Goal: Task Accomplishment & Management: Manage account settings

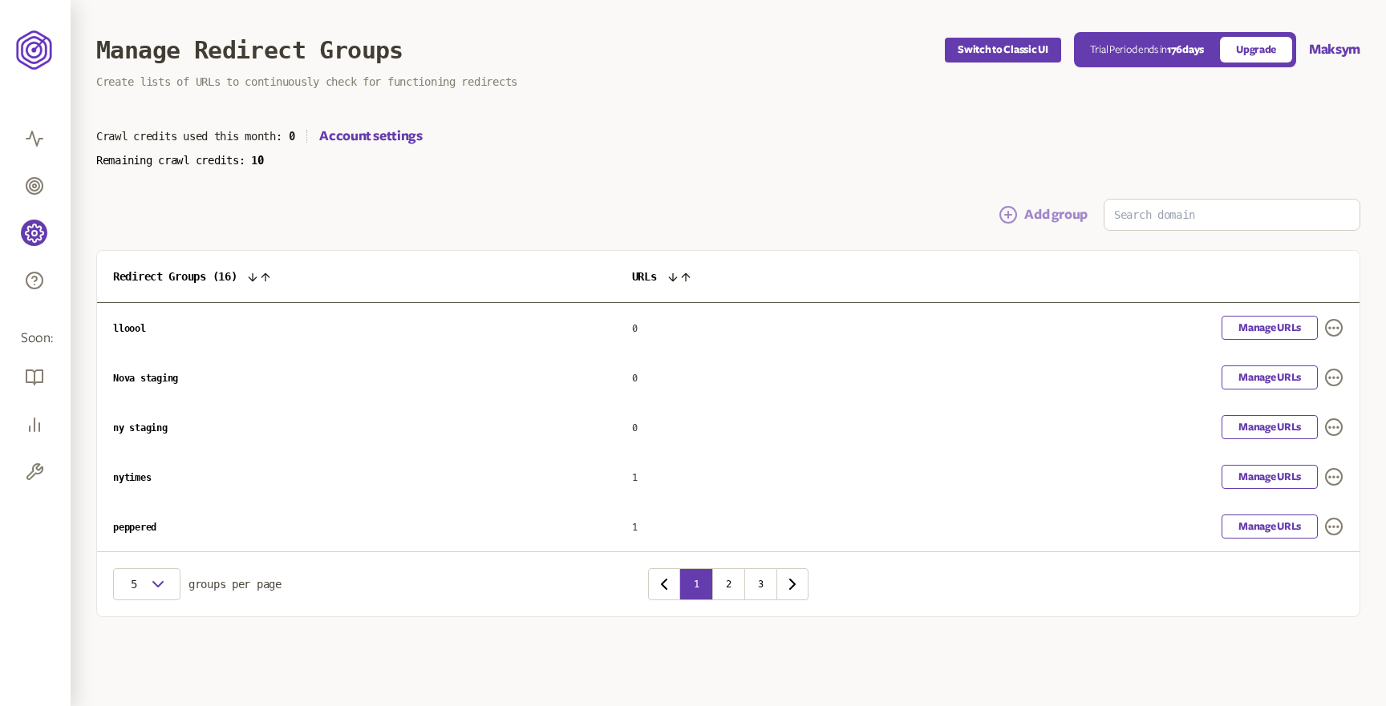
click at [1058, 212] on button "Add group" at bounding box center [1042, 214] width 89 height 19
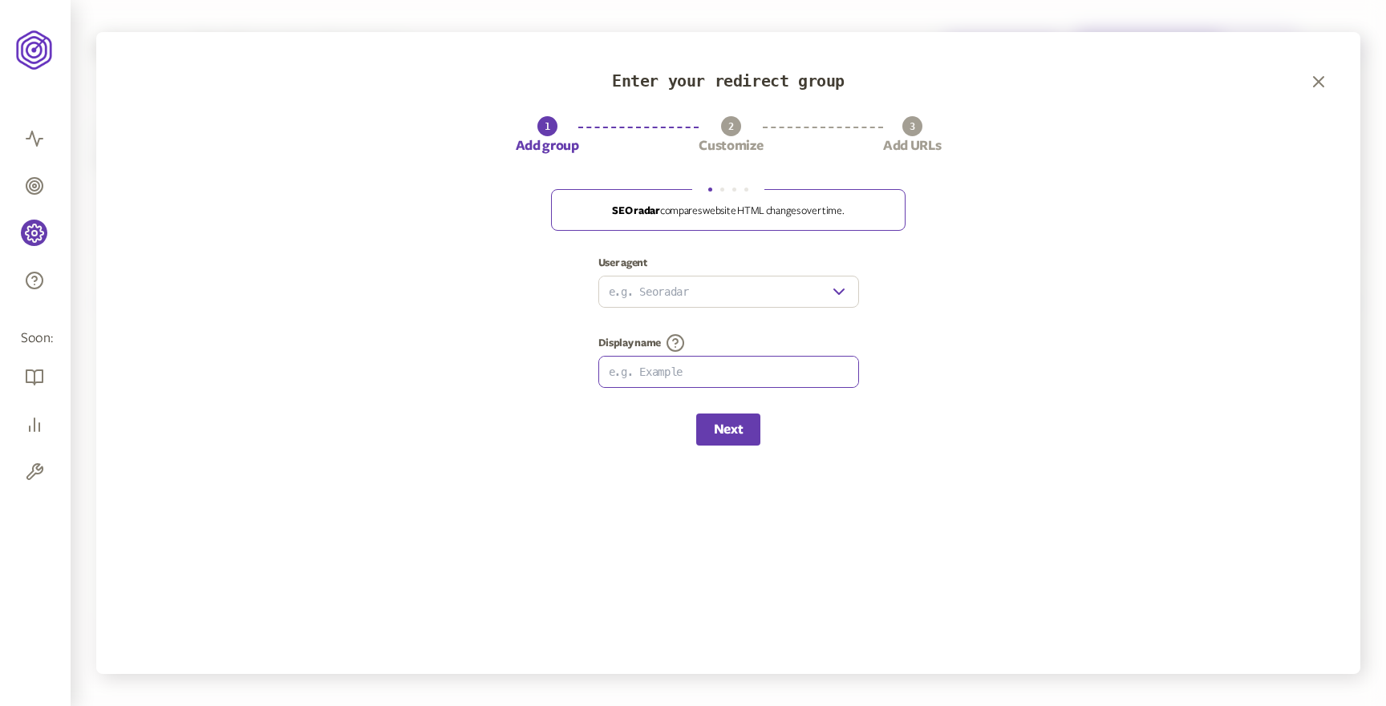
click at [788, 376] on input at bounding box center [728, 372] width 259 height 30
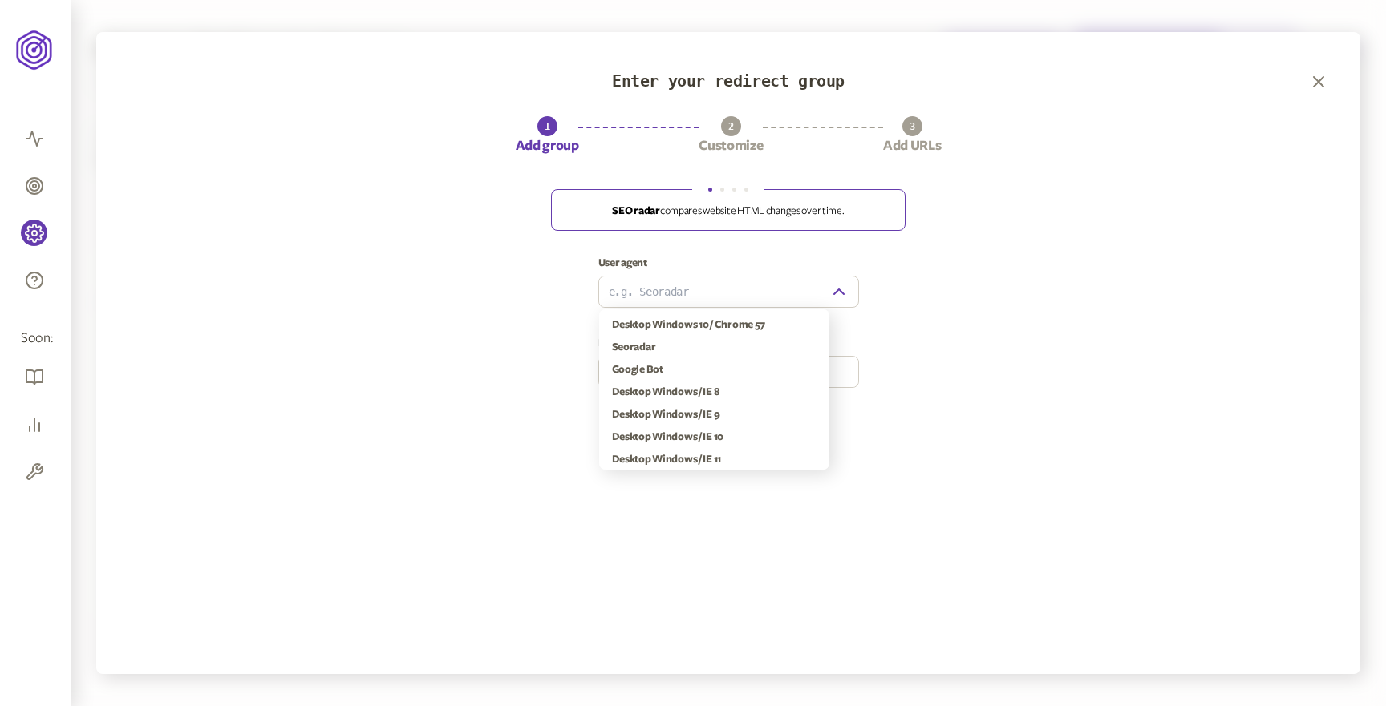
click at [832, 283] on icon "button" at bounding box center [838, 291] width 19 height 19
type input "Seoradar"
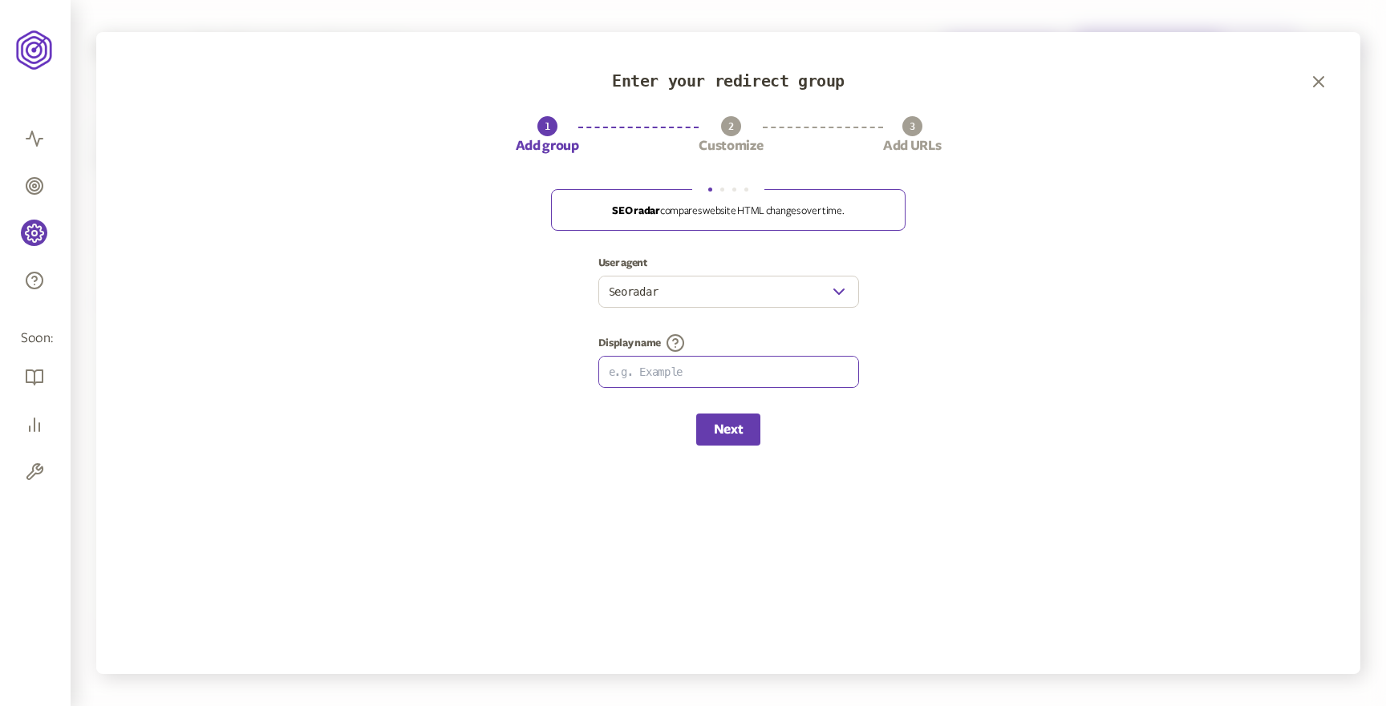
click at [700, 371] on input at bounding box center [728, 372] width 259 height 30
type input "Test"
click at [731, 426] on button "Next" at bounding box center [728, 430] width 64 height 32
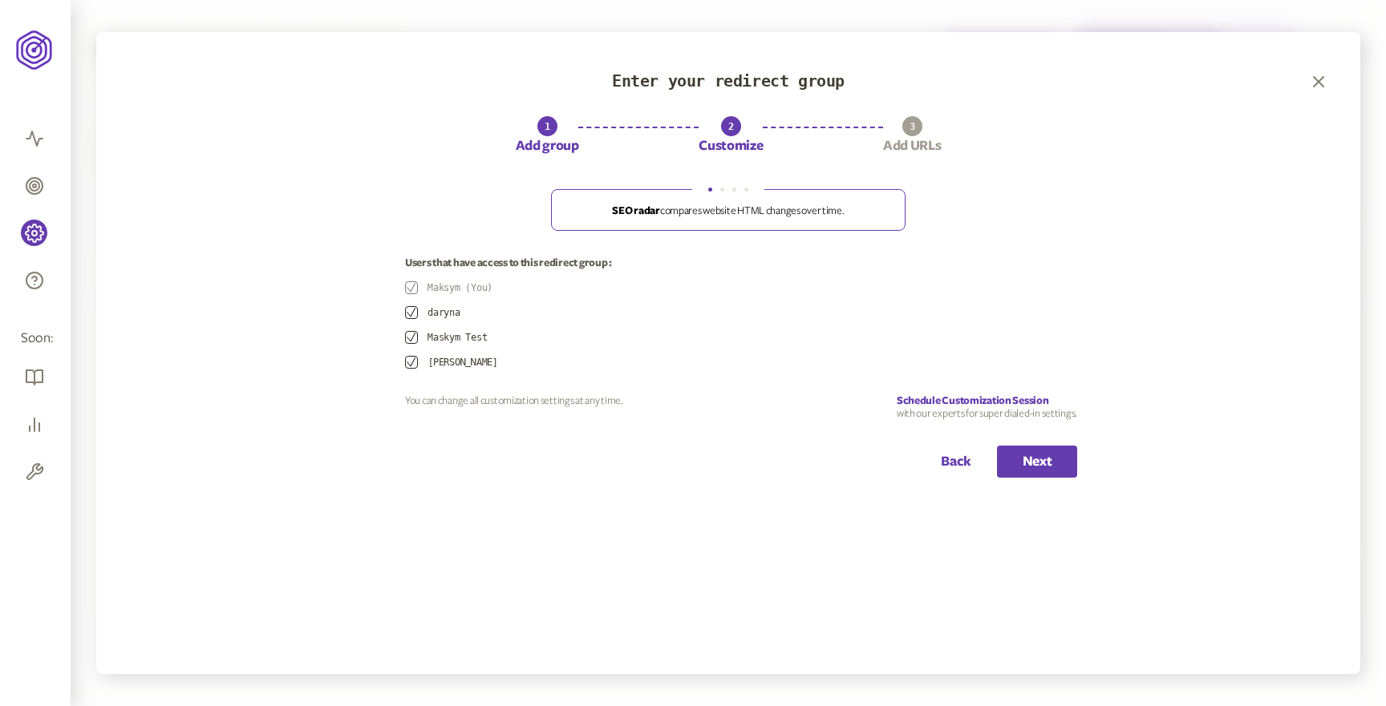
click at [413, 314] on icon "button" at bounding box center [412, 313] width 10 height 10
click at [413, 334] on icon "button" at bounding box center [412, 338] width 10 height 10
click at [413, 367] on icon "button" at bounding box center [412, 363] width 10 height 10
click at [1030, 463] on button "Next" at bounding box center [1037, 462] width 80 height 32
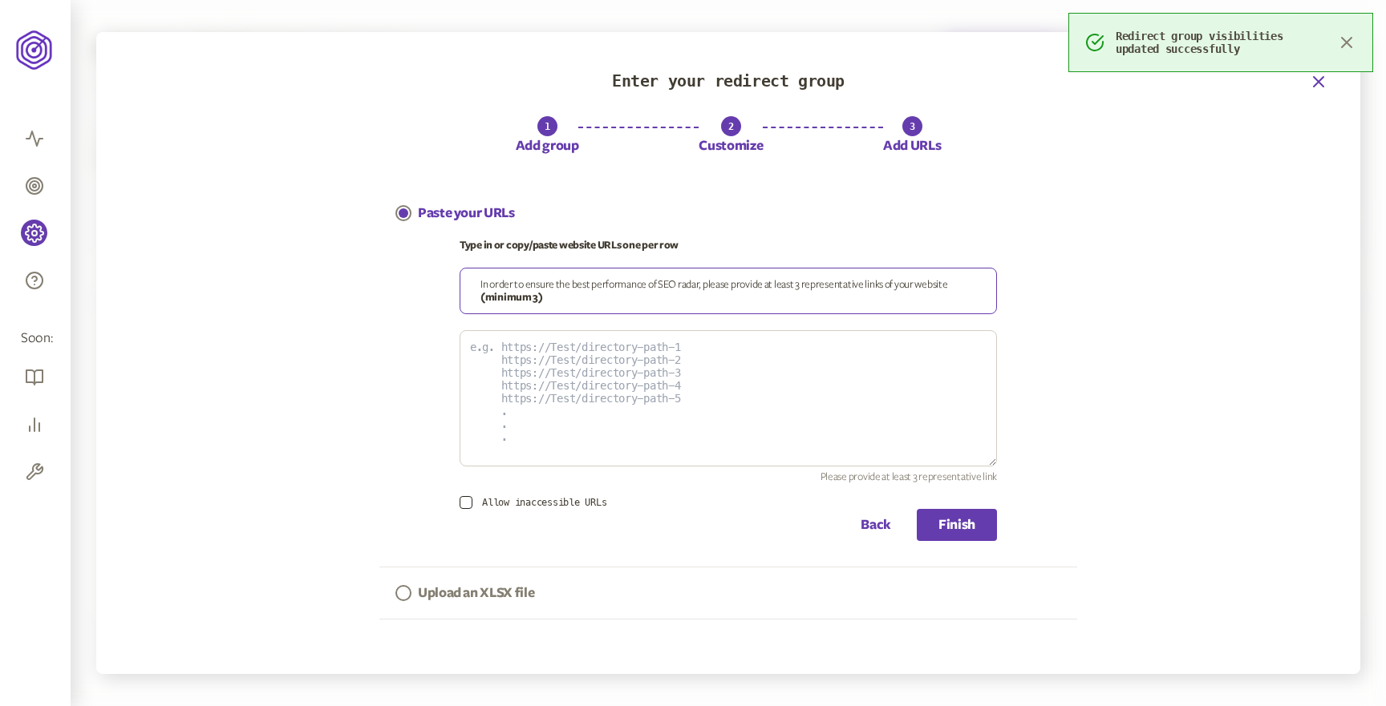
click at [1319, 79] on icon "button" at bounding box center [1318, 82] width 10 height 10
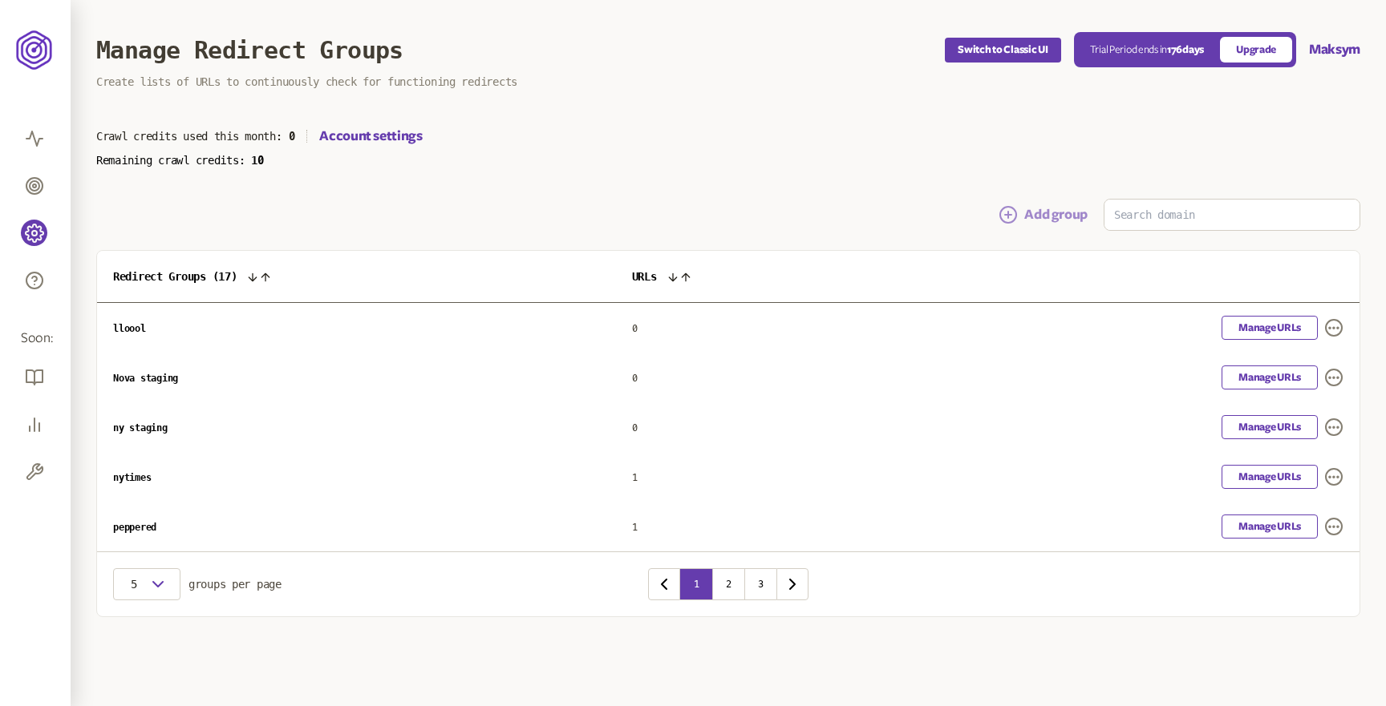
click at [1042, 217] on button "Add group" at bounding box center [1042, 214] width 89 height 19
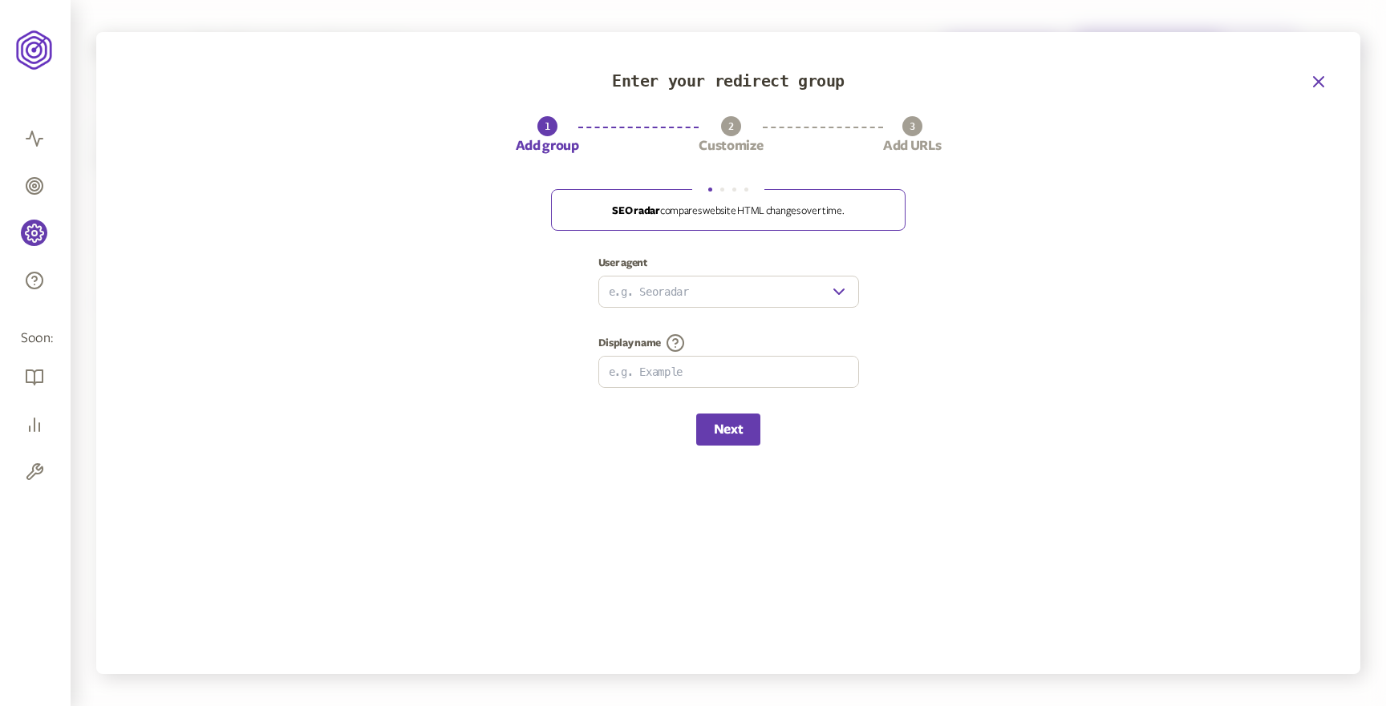
click at [1317, 74] on icon "button" at bounding box center [1318, 81] width 19 height 19
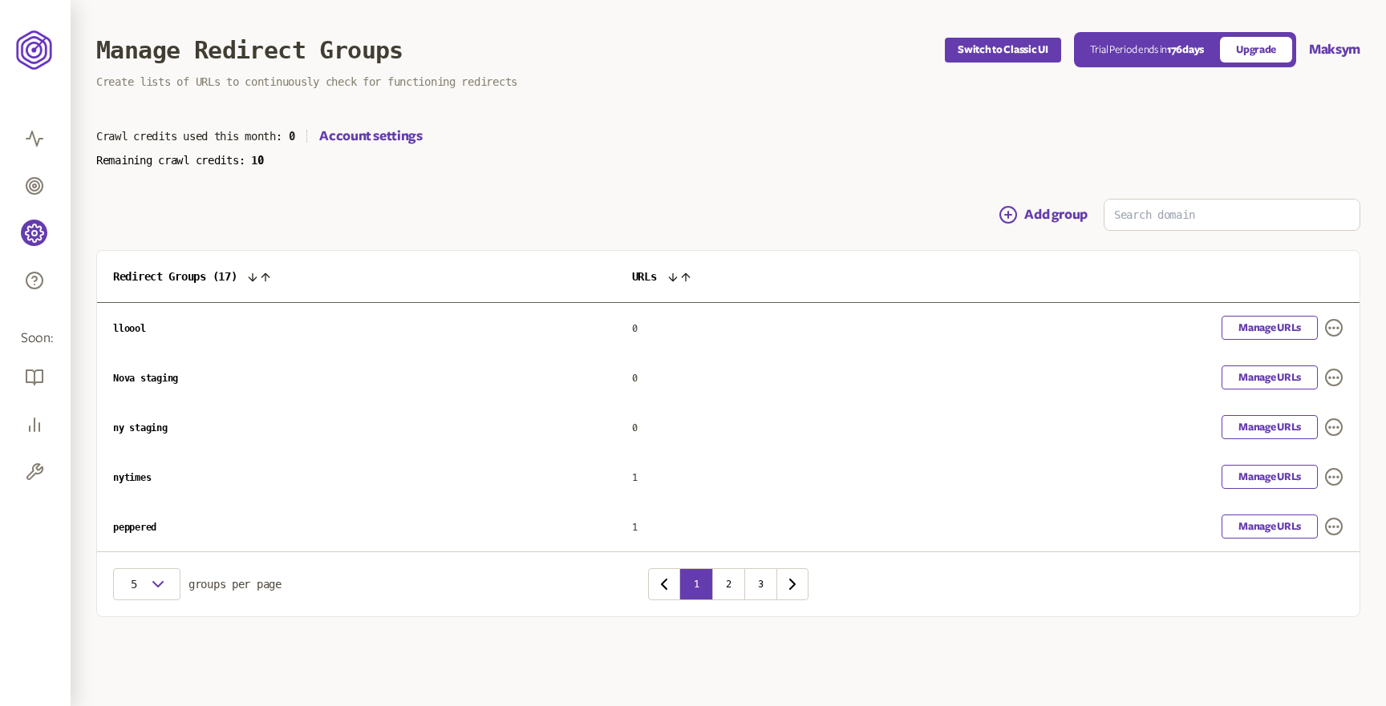
click at [132, 480] on span "nytimes" at bounding box center [132, 477] width 38 height 11
click at [1256, 422] on link "Manage URLs" at bounding box center [1269, 427] width 96 height 24
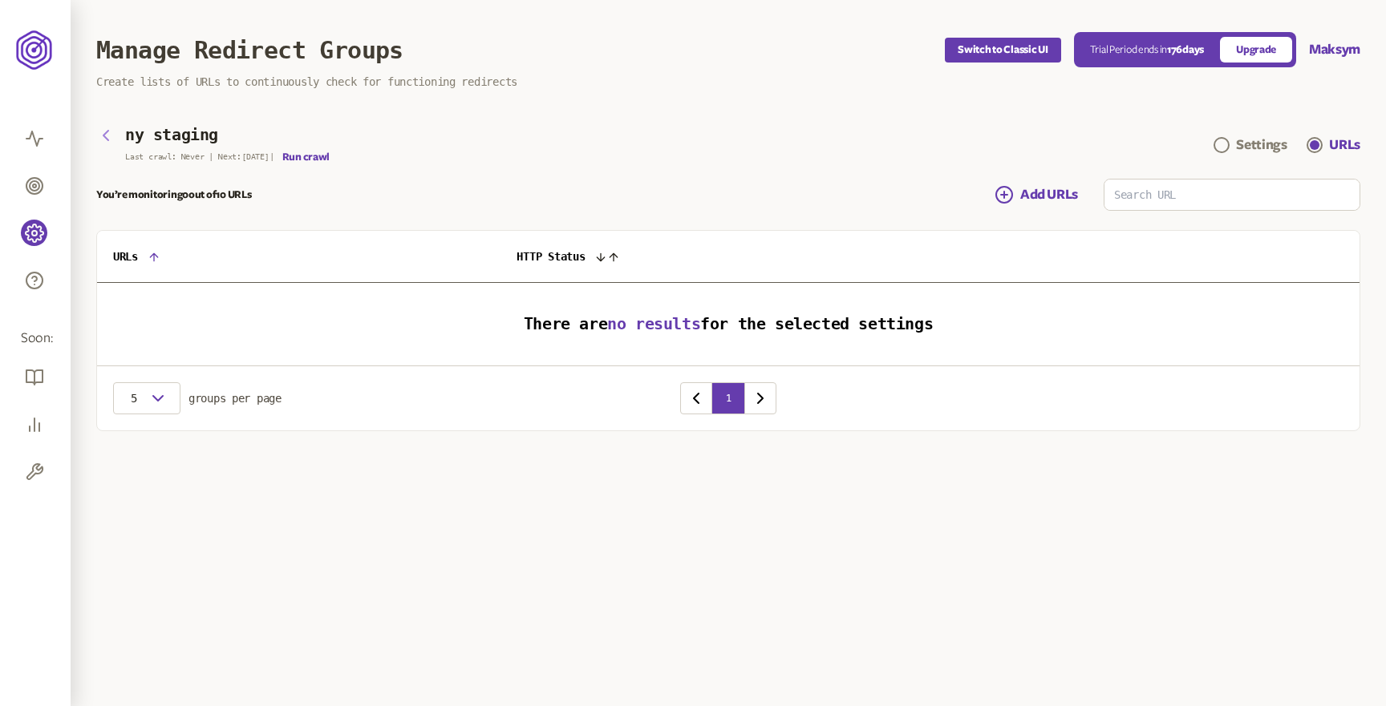
click at [107, 135] on icon "button" at bounding box center [105, 135] width 19 height 19
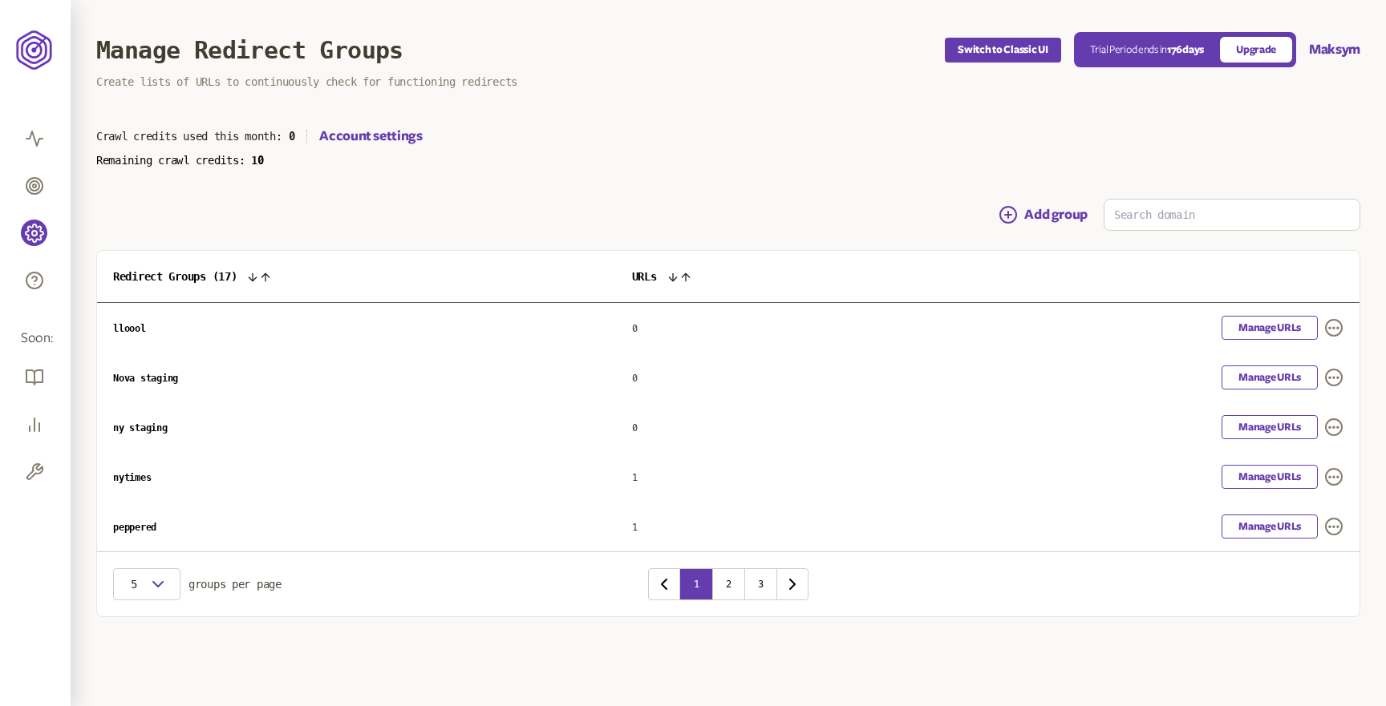
click at [139, 375] on span "Nova staging" at bounding box center [145, 378] width 65 height 11
click at [1283, 378] on link "Manage URLs" at bounding box center [1269, 378] width 96 height 24
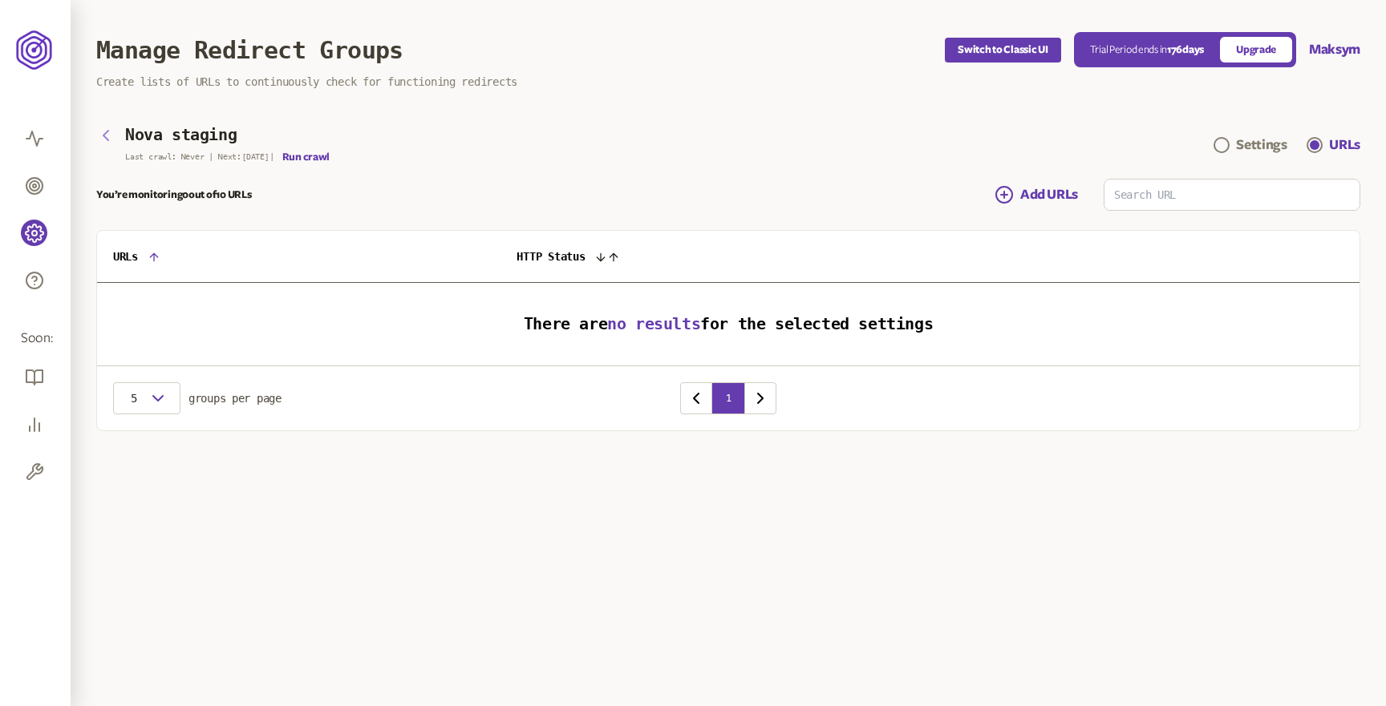
click at [106, 136] on icon "button" at bounding box center [105, 135] width 19 height 19
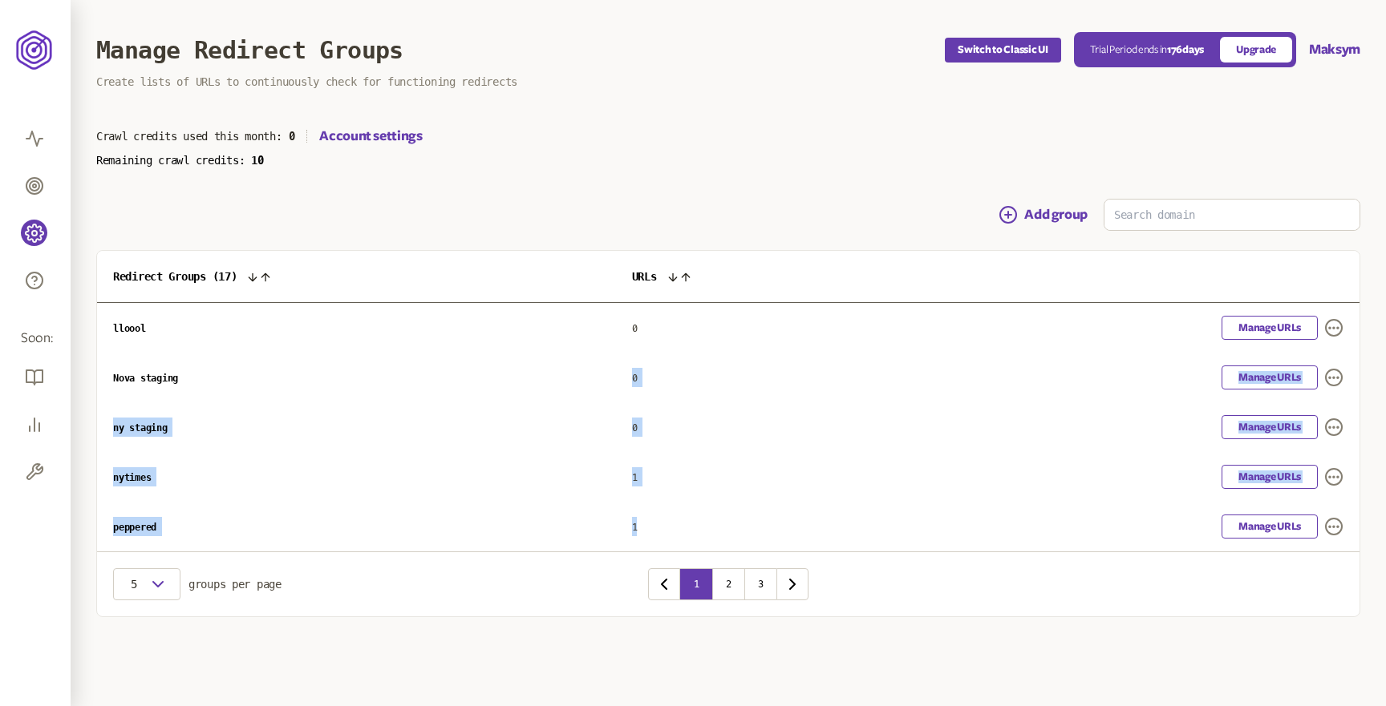
drag, startPoint x: 640, startPoint y: 377, endPoint x: 711, endPoint y: 523, distance: 162.5
click at [711, 523] on tbody "lloool 0 Manage URLs Nova staging 0 Manage URLs ny staging 0 Manage URLs nytime…" at bounding box center [728, 427] width 1262 height 249
click at [720, 506] on td "1" at bounding box center [779, 527] width 326 height 50
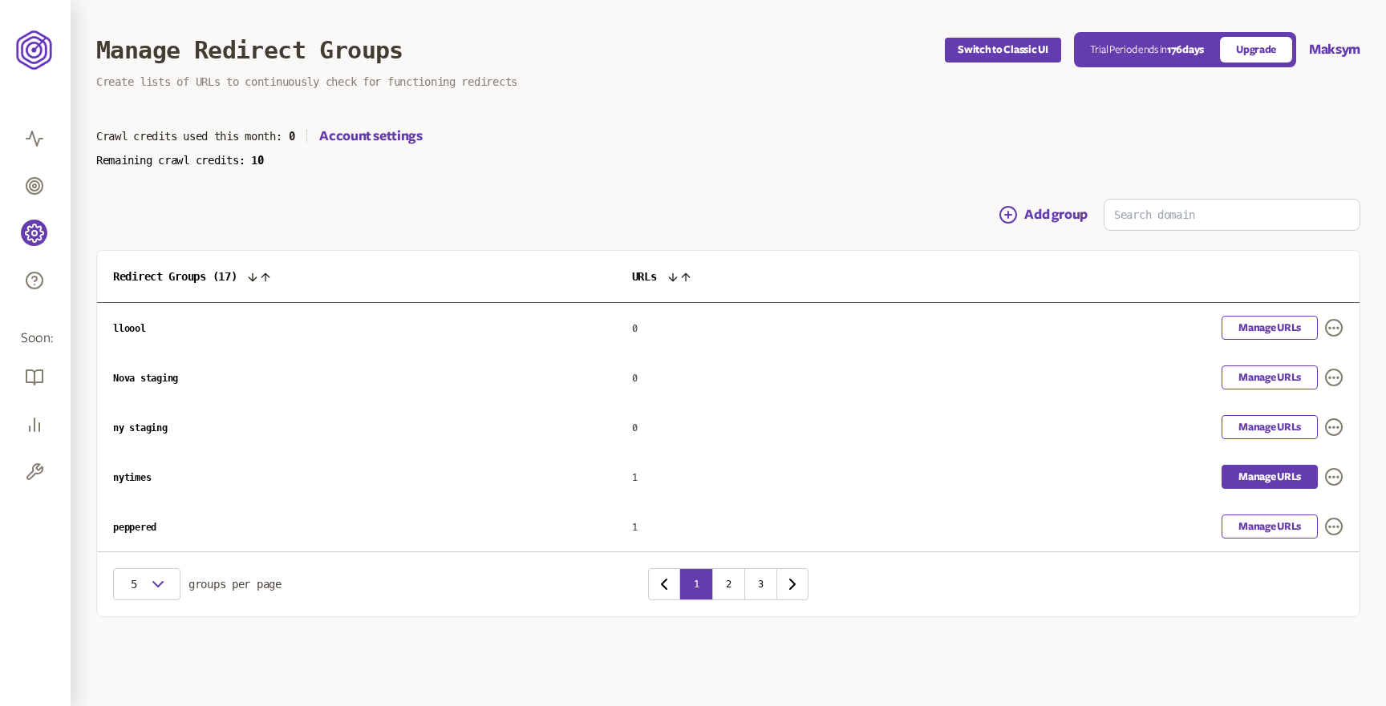
click at [1273, 479] on link "Manage URLs" at bounding box center [1269, 477] width 96 height 24
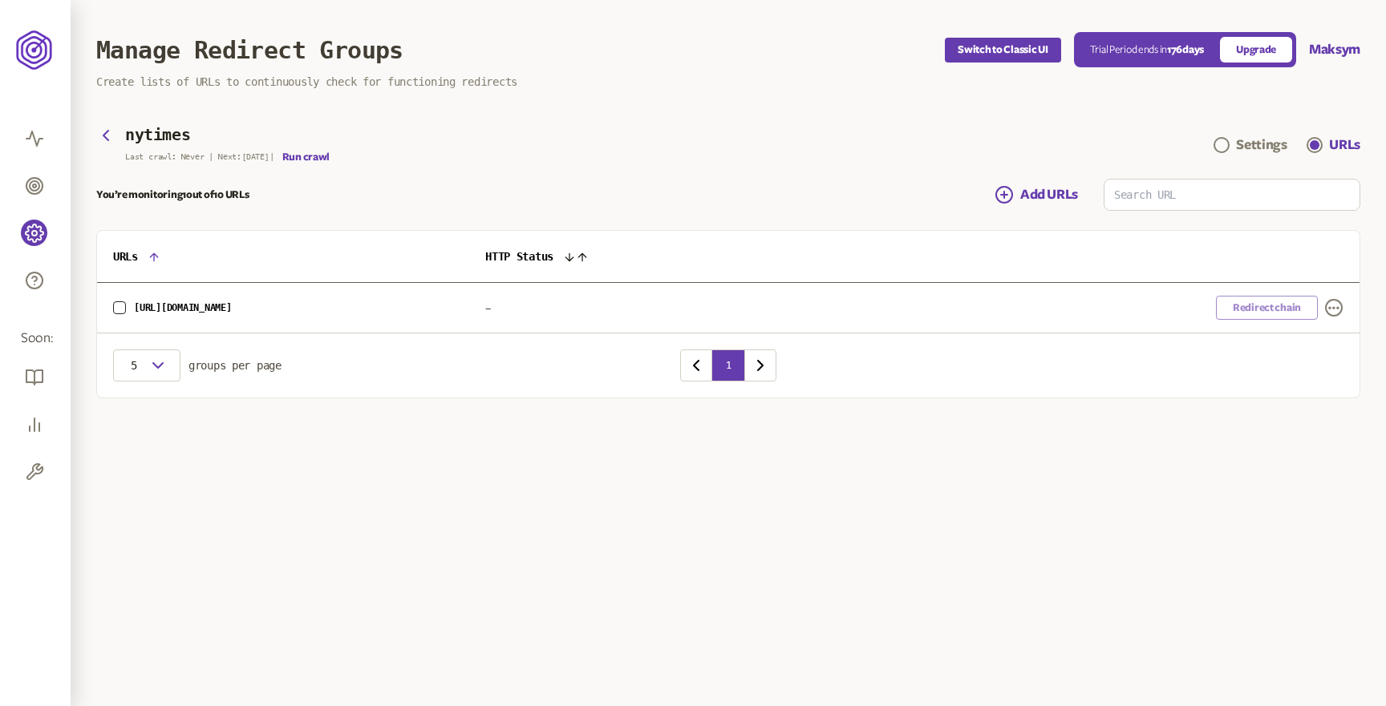
click at [556, 463] on html "Monitoring Competitors Manage Help Soon: Reports SEO Audit Tools Manage Redirec…" at bounding box center [693, 231] width 1386 height 463
